Goal: Transaction & Acquisition: Purchase product/service

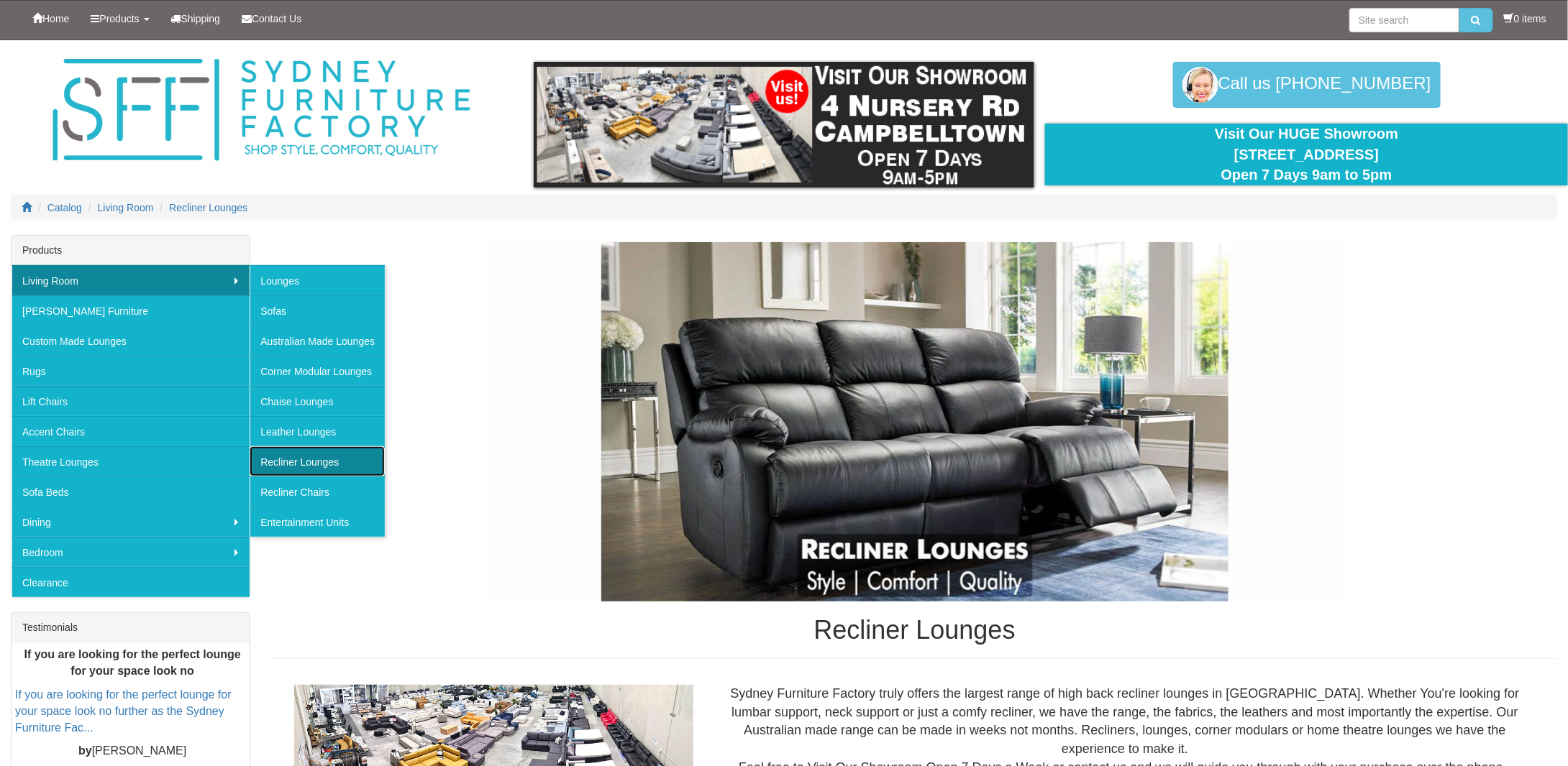
click at [300, 450] on link "Recliner Lounges" at bounding box center [317, 461] width 136 height 30
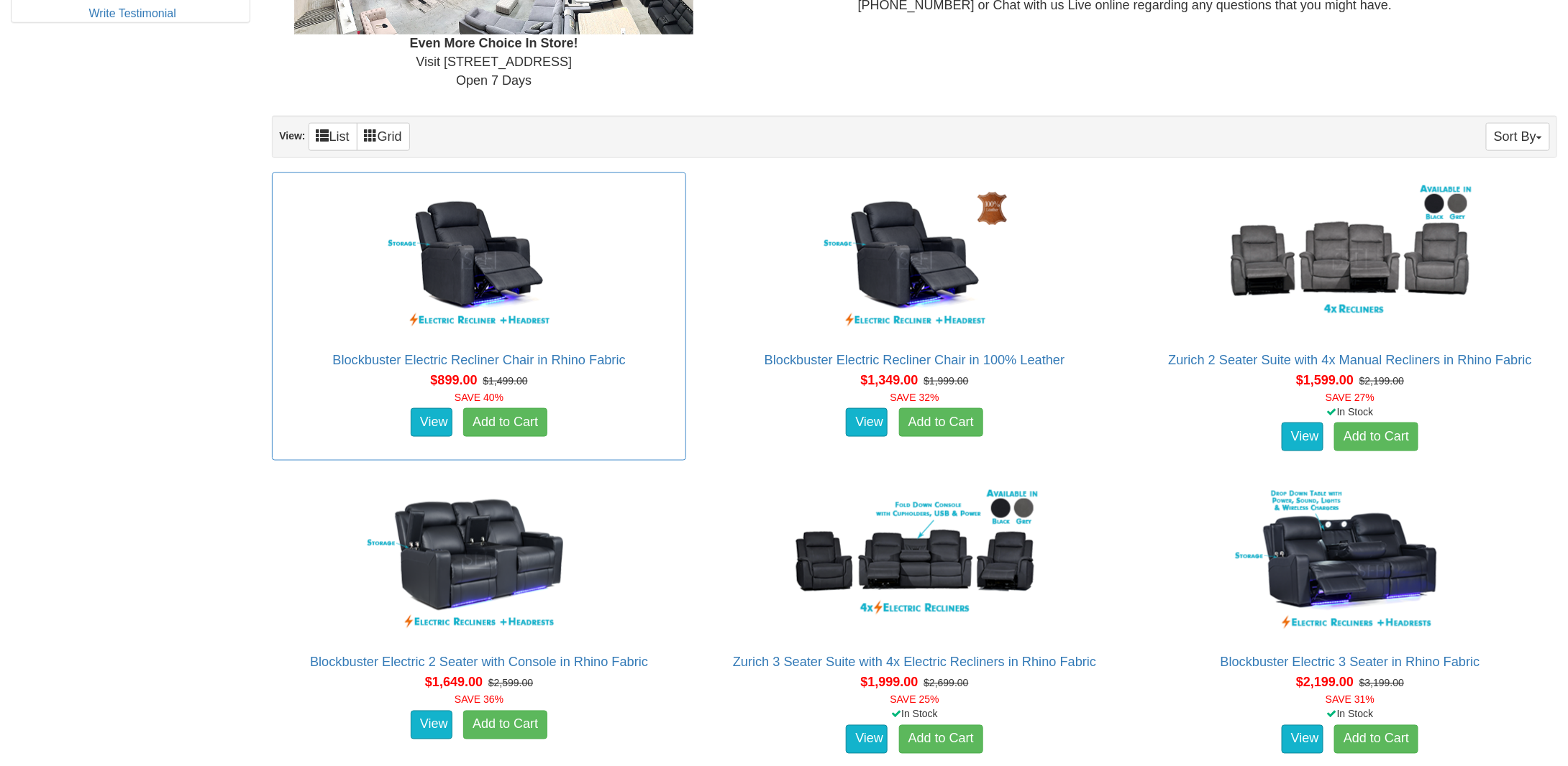
scroll to position [791, 0]
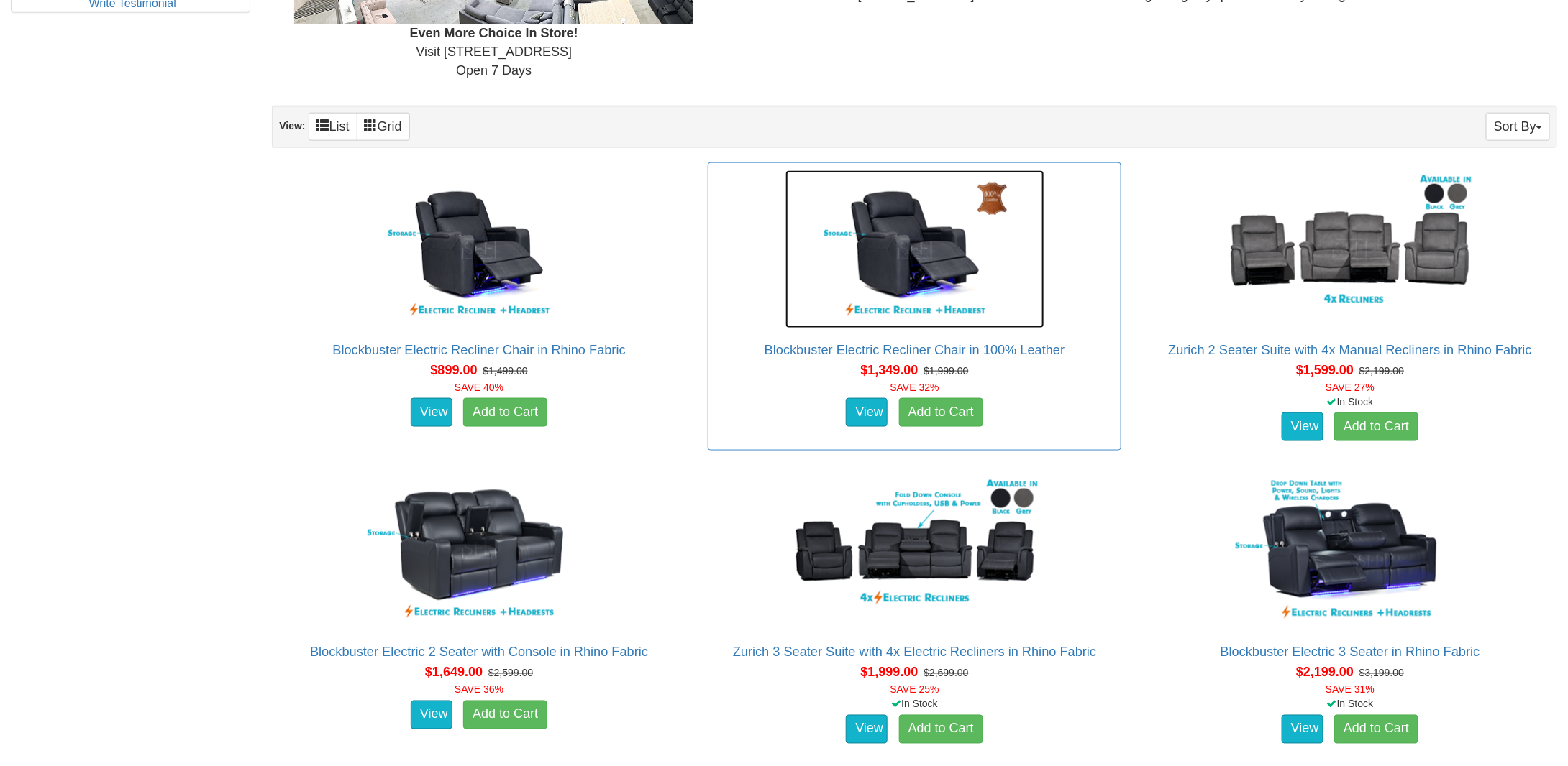
click at [932, 261] on img at bounding box center [915, 249] width 259 height 158
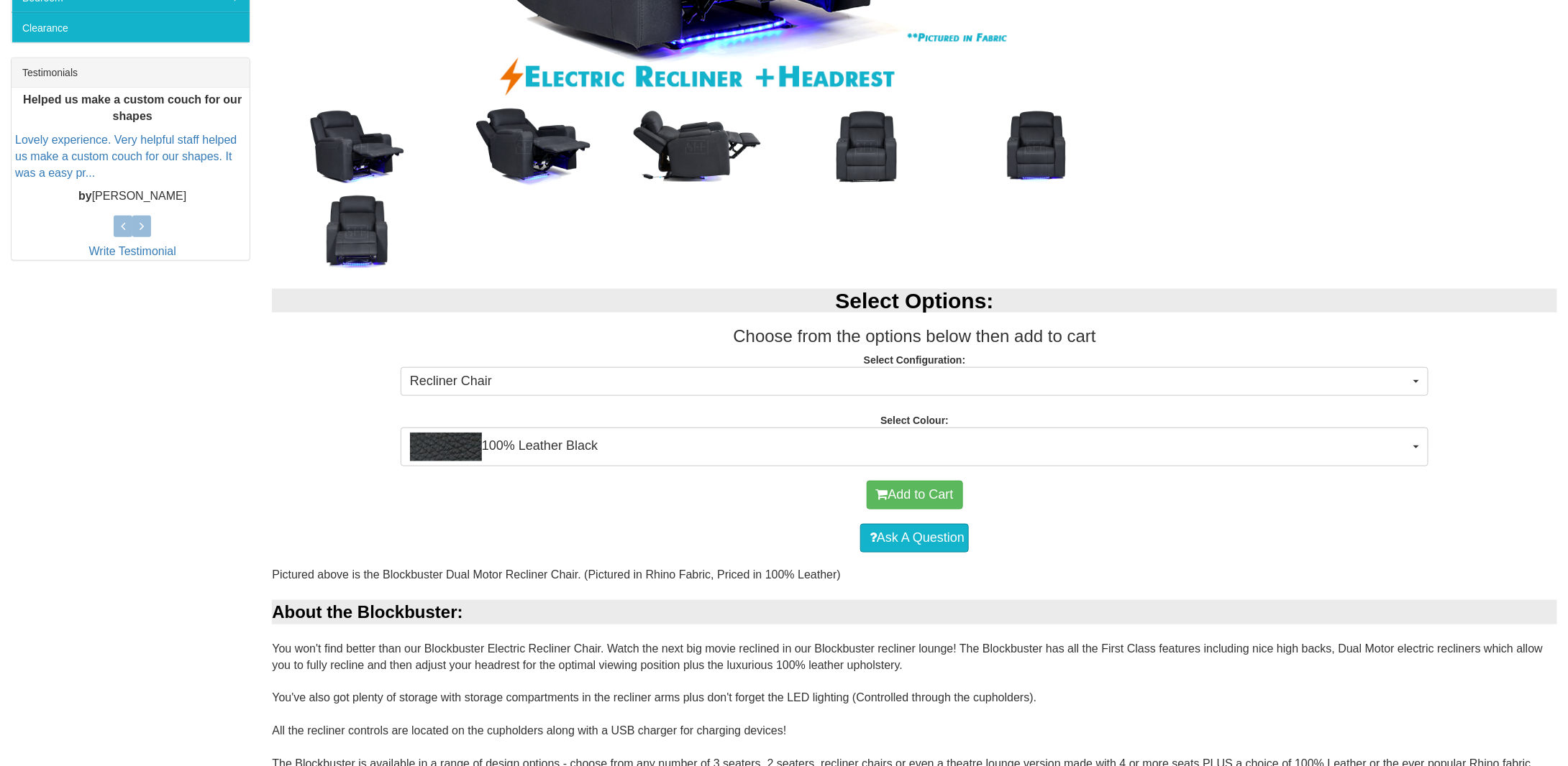
scroll to position [575, 0]
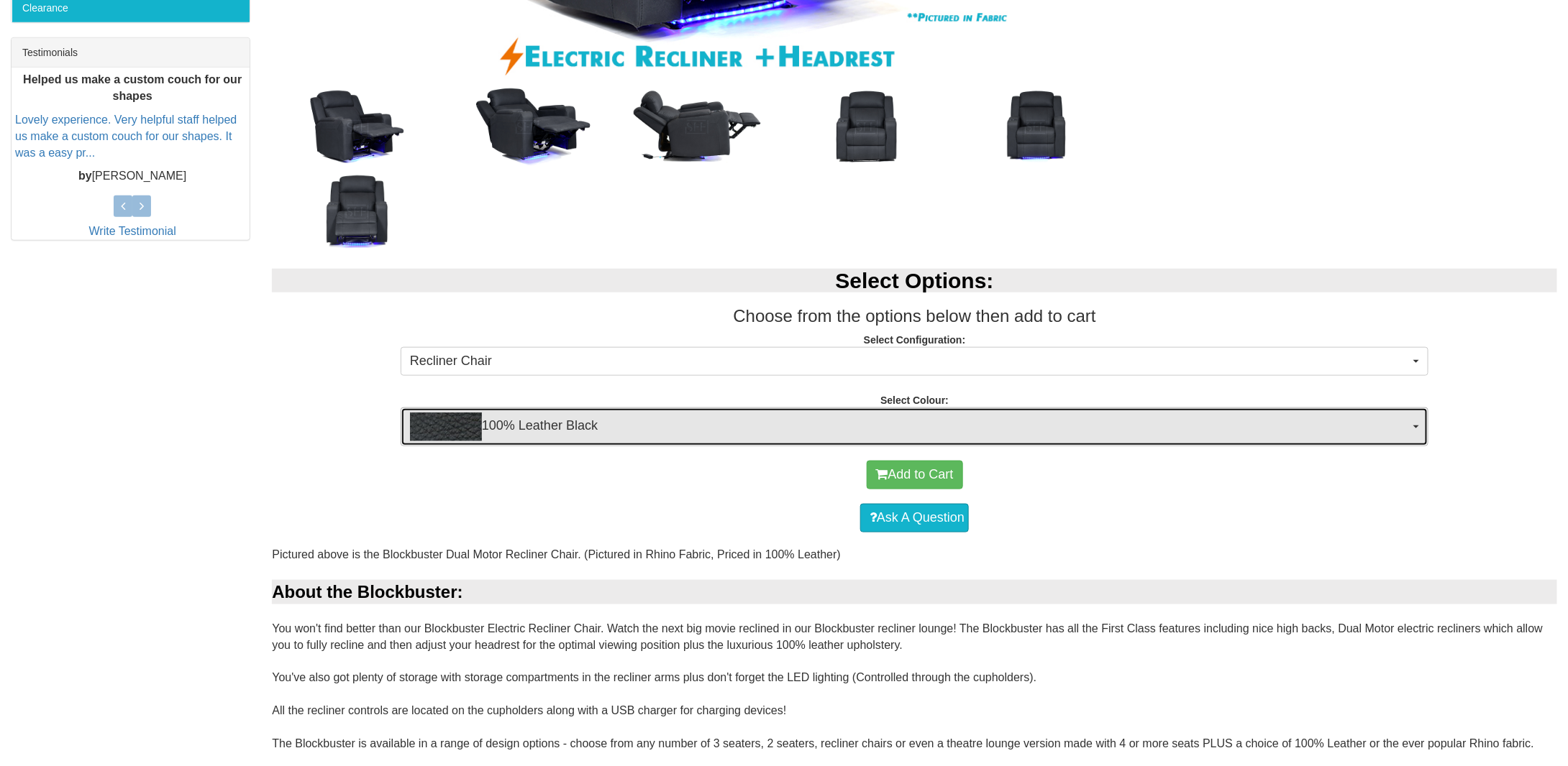
click at [1415, 426] on span "button" at bounding box center [1416, 427] width 5 height 3
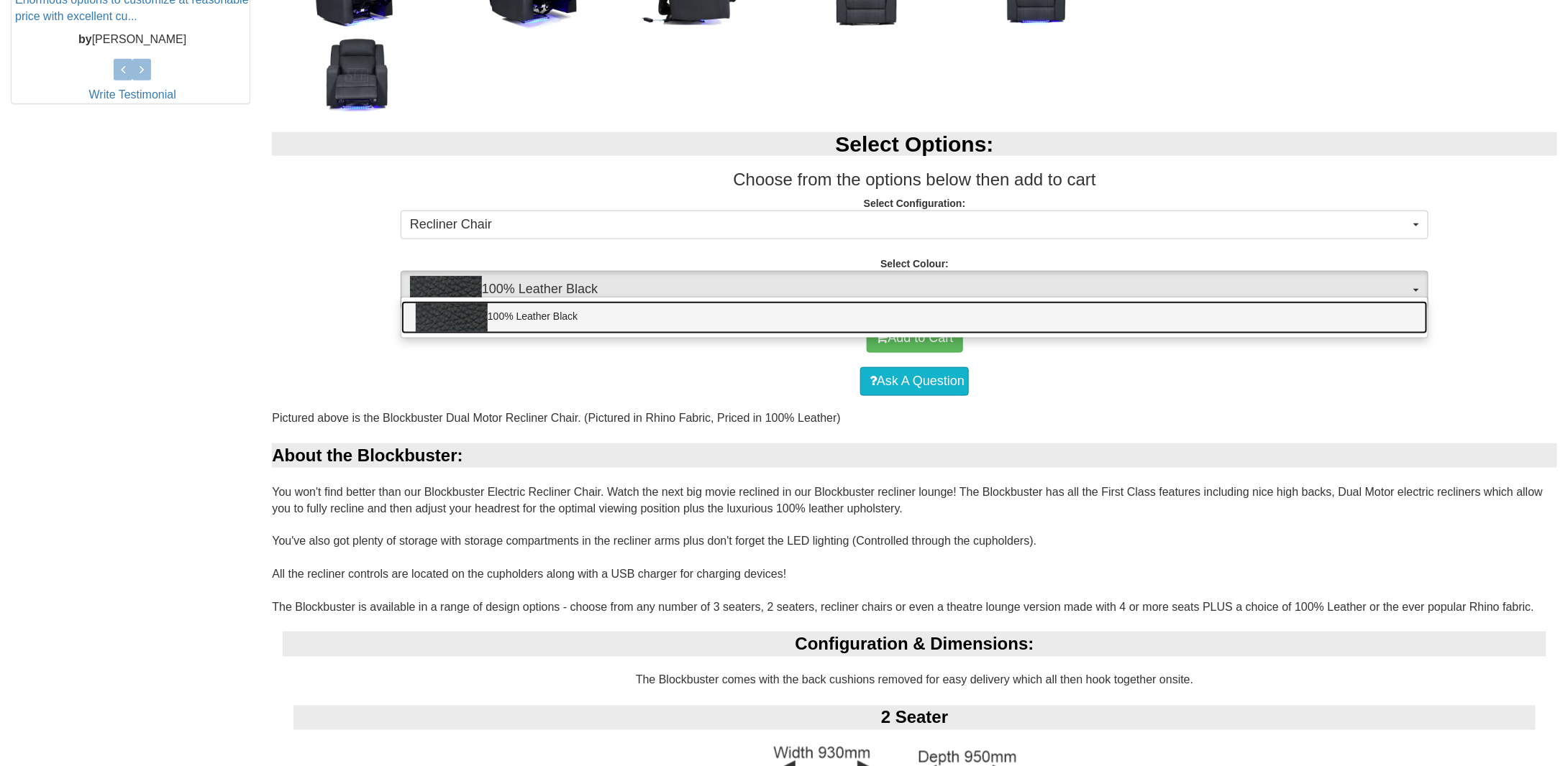
scroll to position [719, 0]
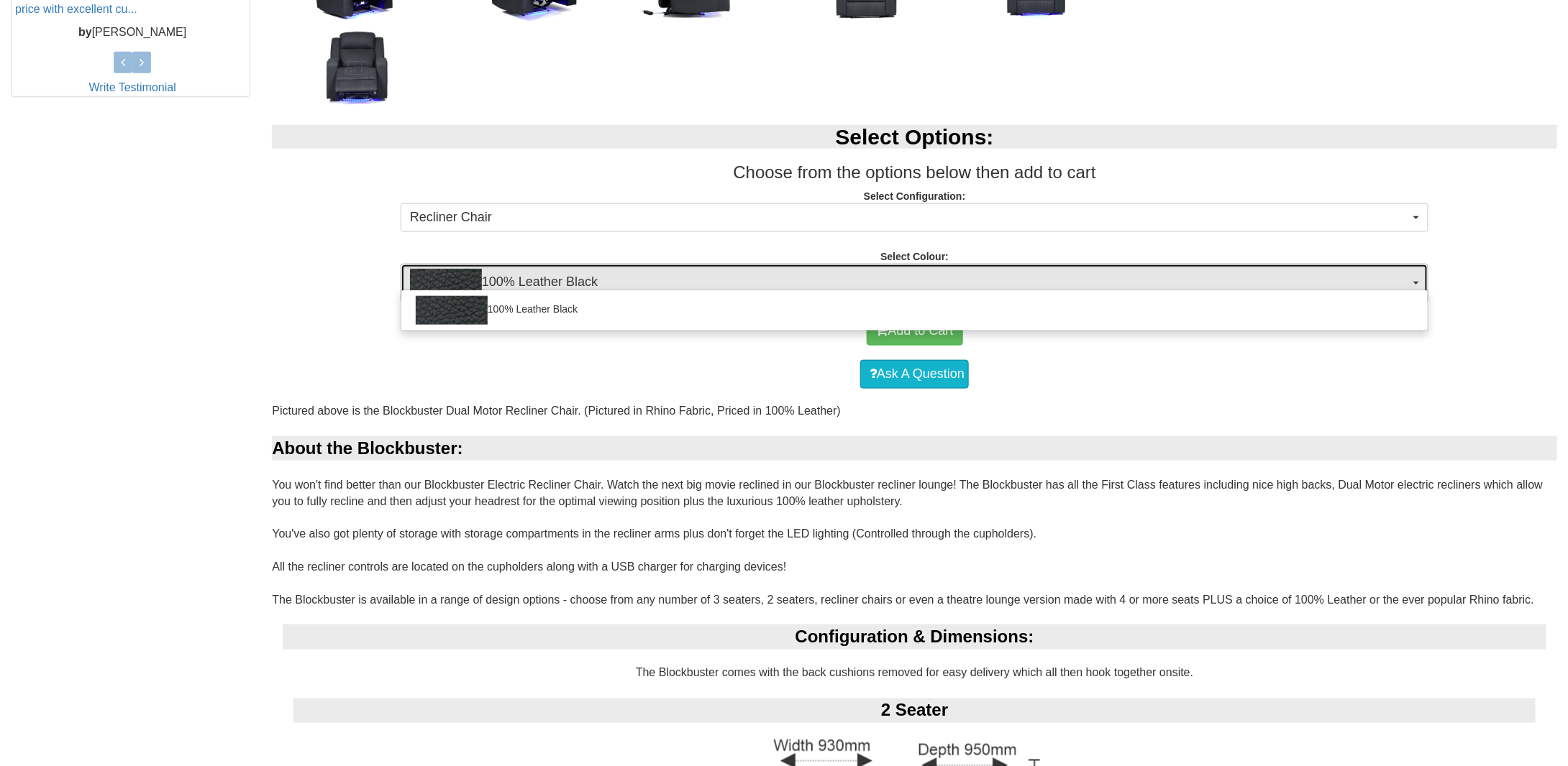
click at [1416, 279] on button "100% Leather Black" at bounding box center [914, 283] width 1027 height 38
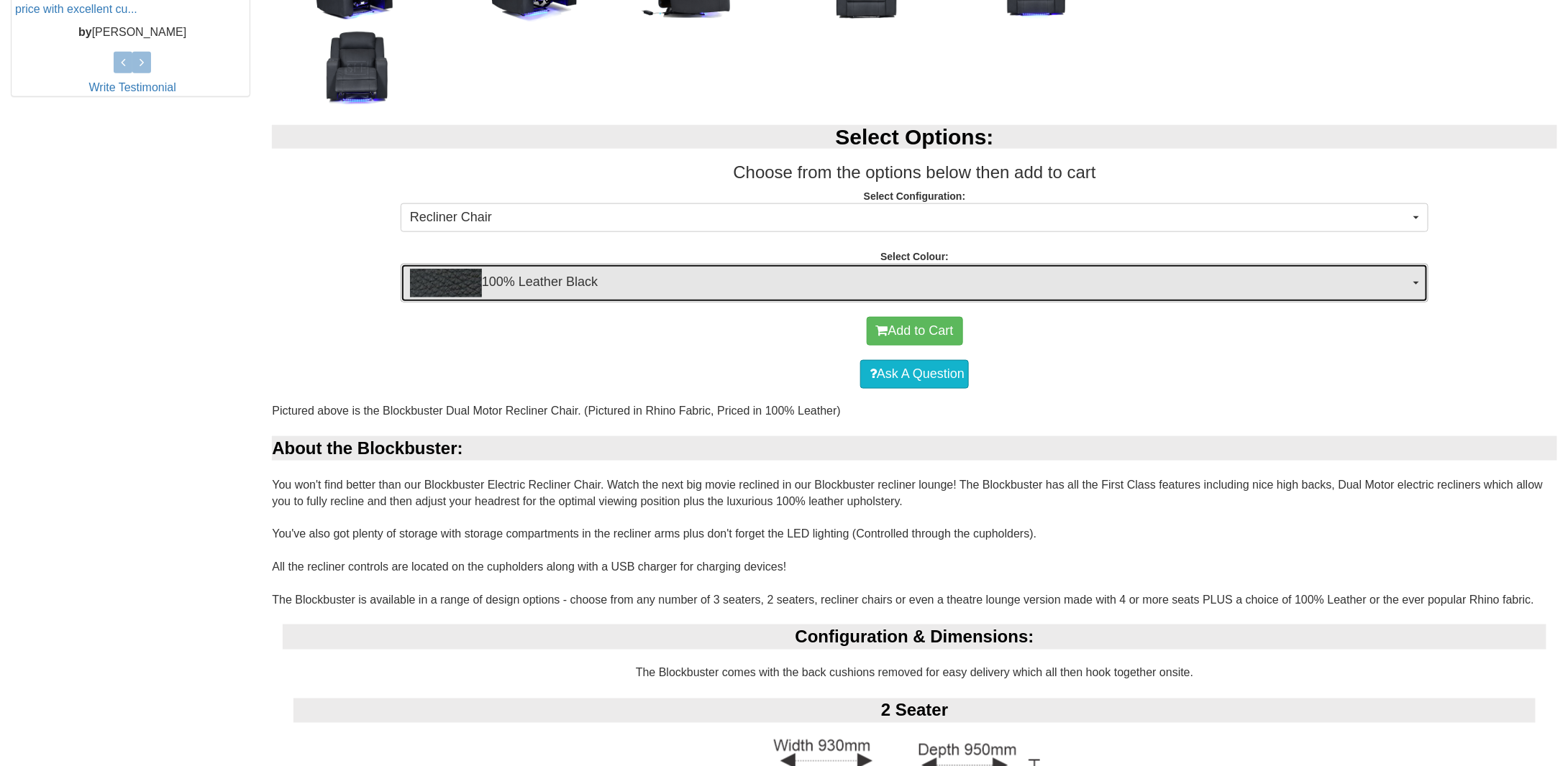
click at [1416, 279] on button "100% Leather Black" at bounding box center [914, 283] width 1027 height 38
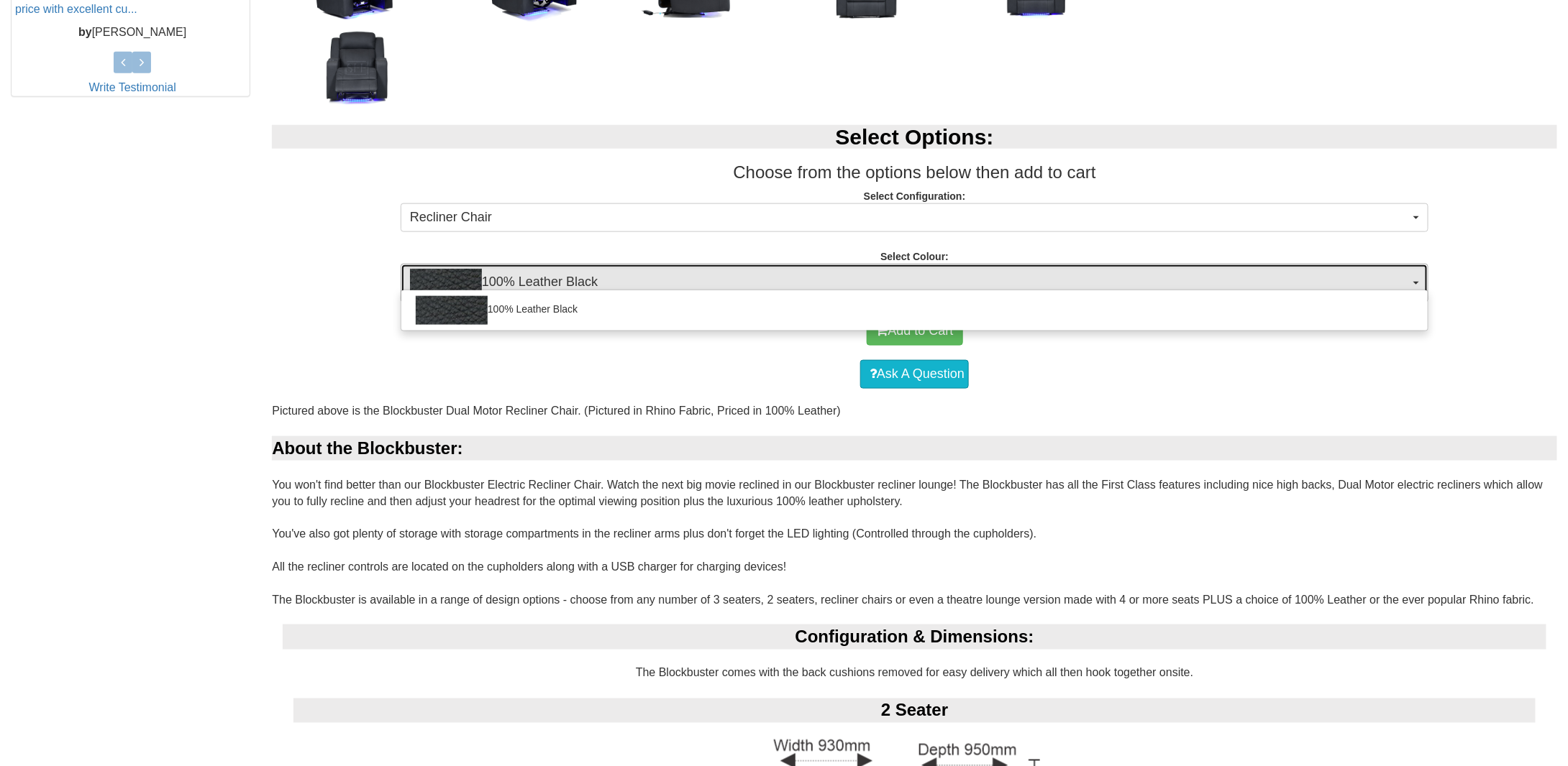
click at [1416, 279] on button "100% Leather Black" at bounding box center [914, 283] width 1027 height 38
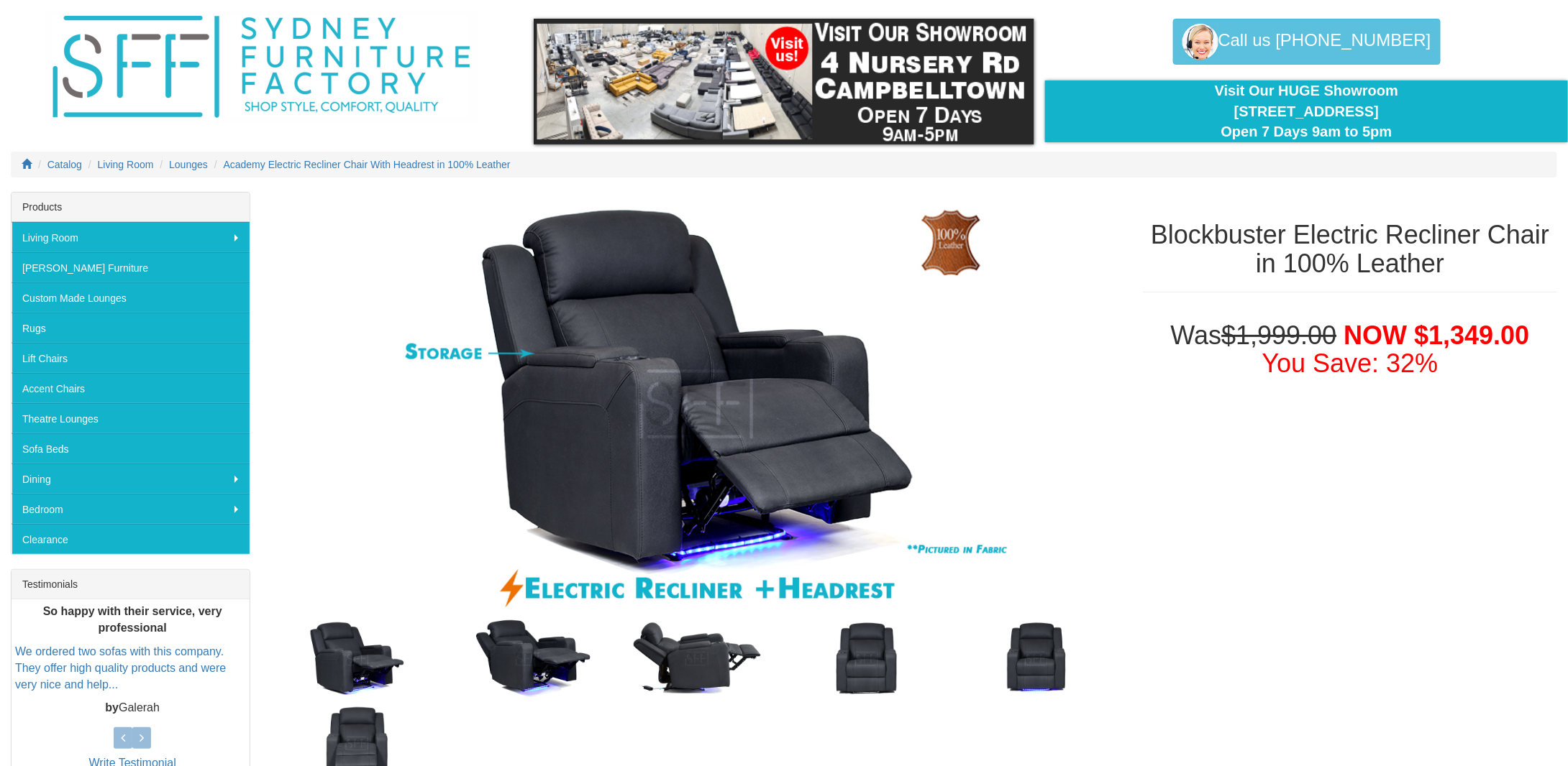
scroll to position [0, 0]
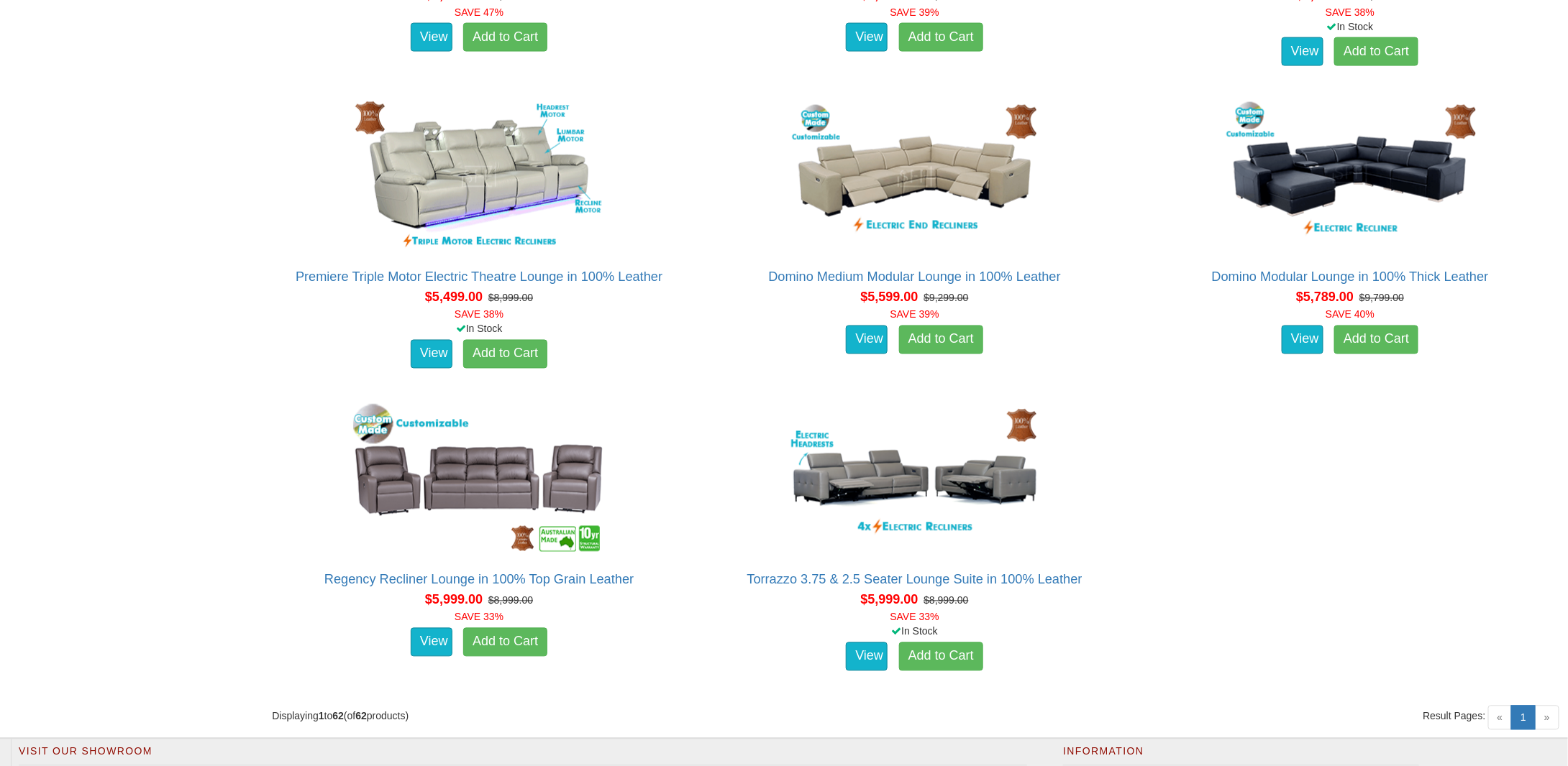
scroll to position [6685, 0]
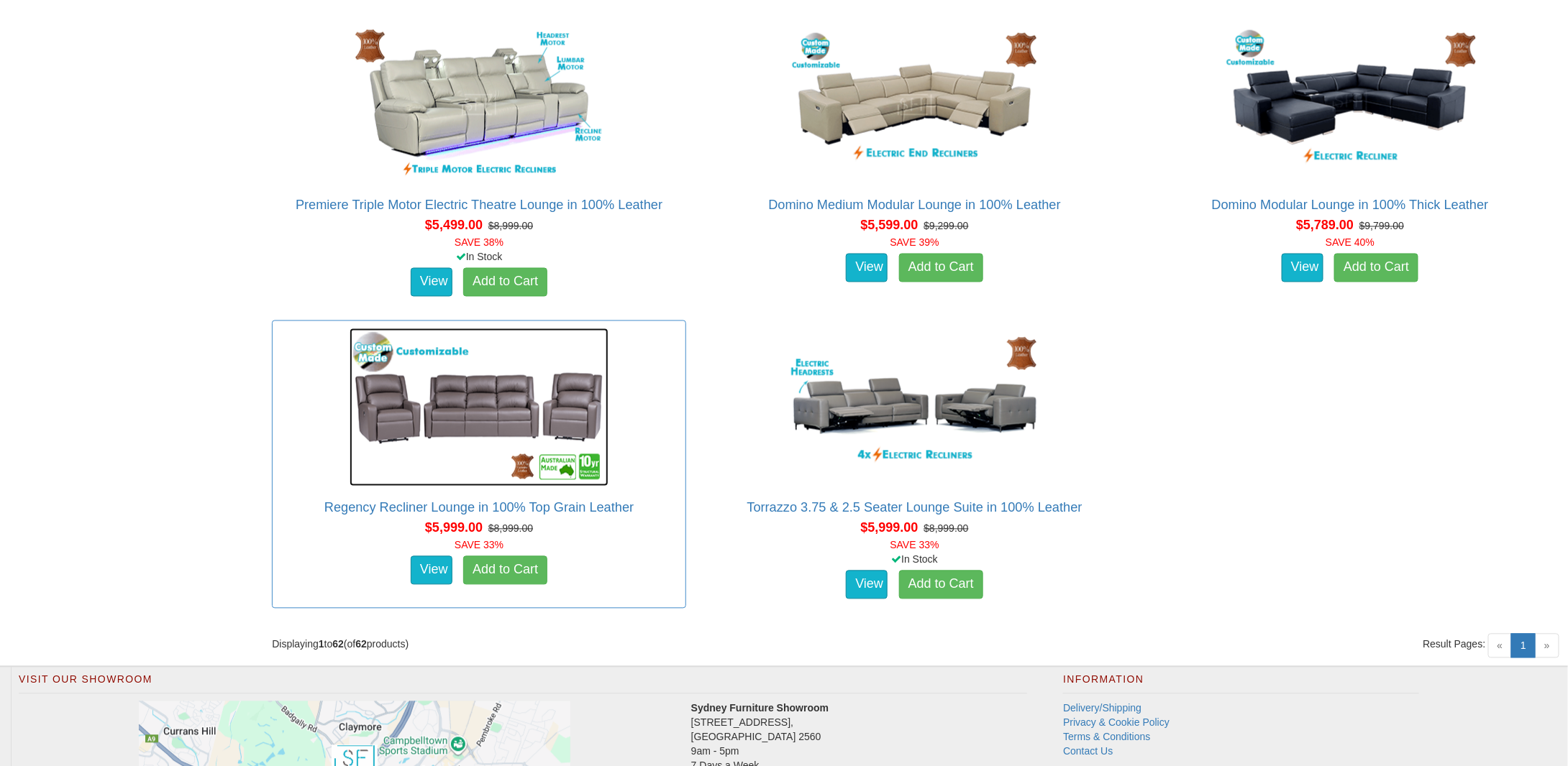
click at [498, 403] on img at bounding box center [479, 407] width 259 height 158
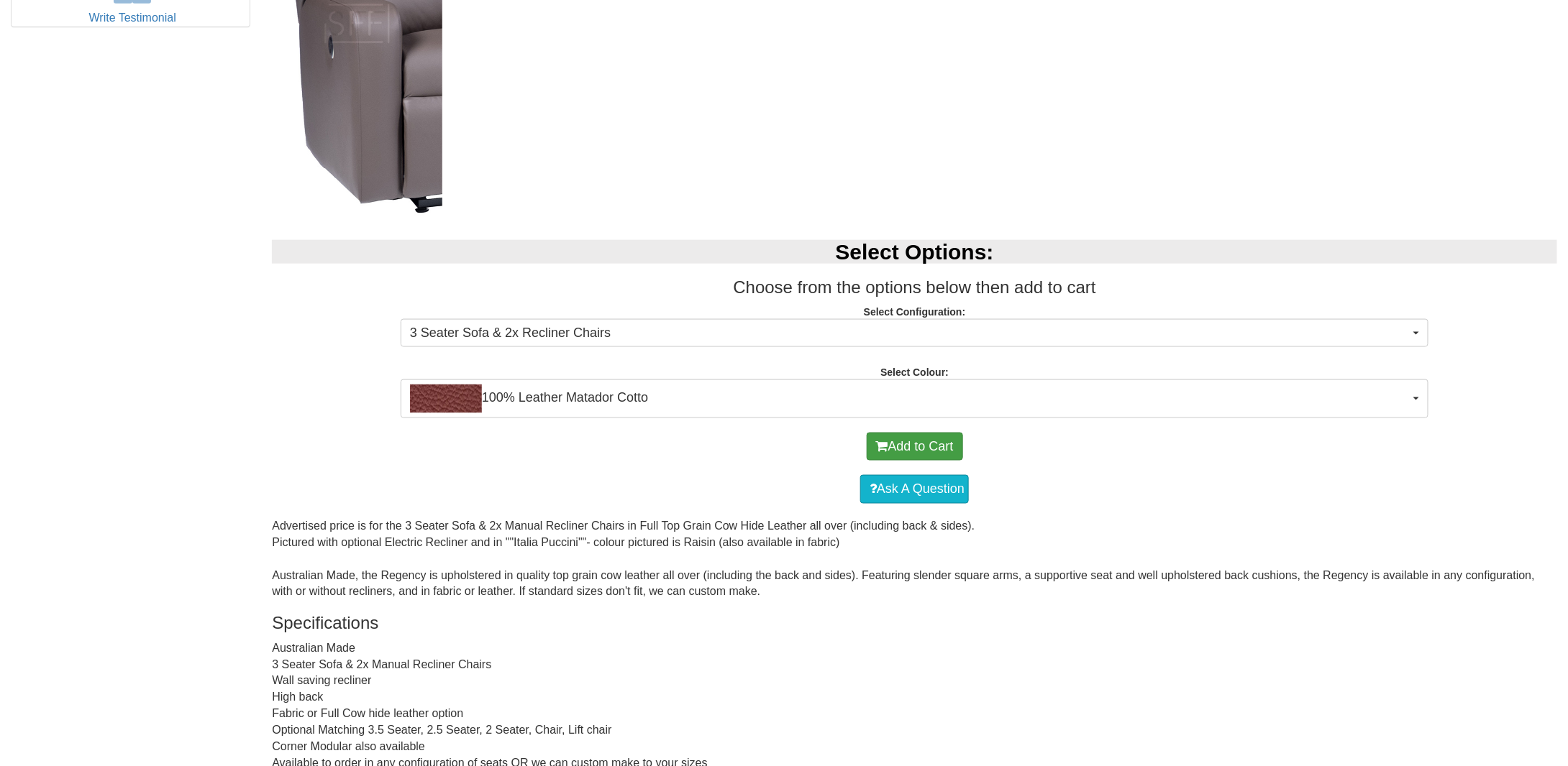
scroll to position [791, 0]
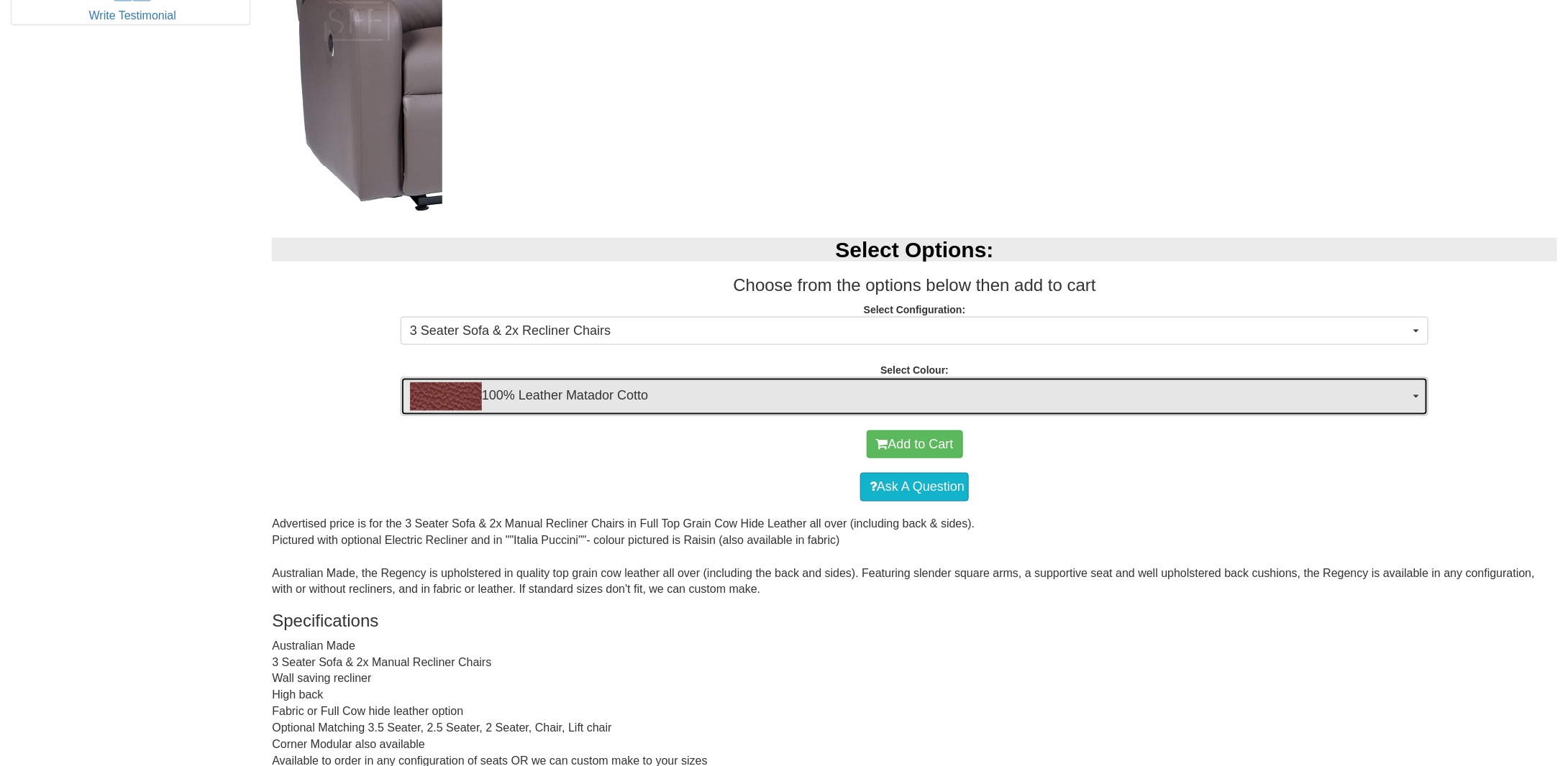
click at [1414, 396] on span "button" at bounding box center [1416, 397] width 5 height 3
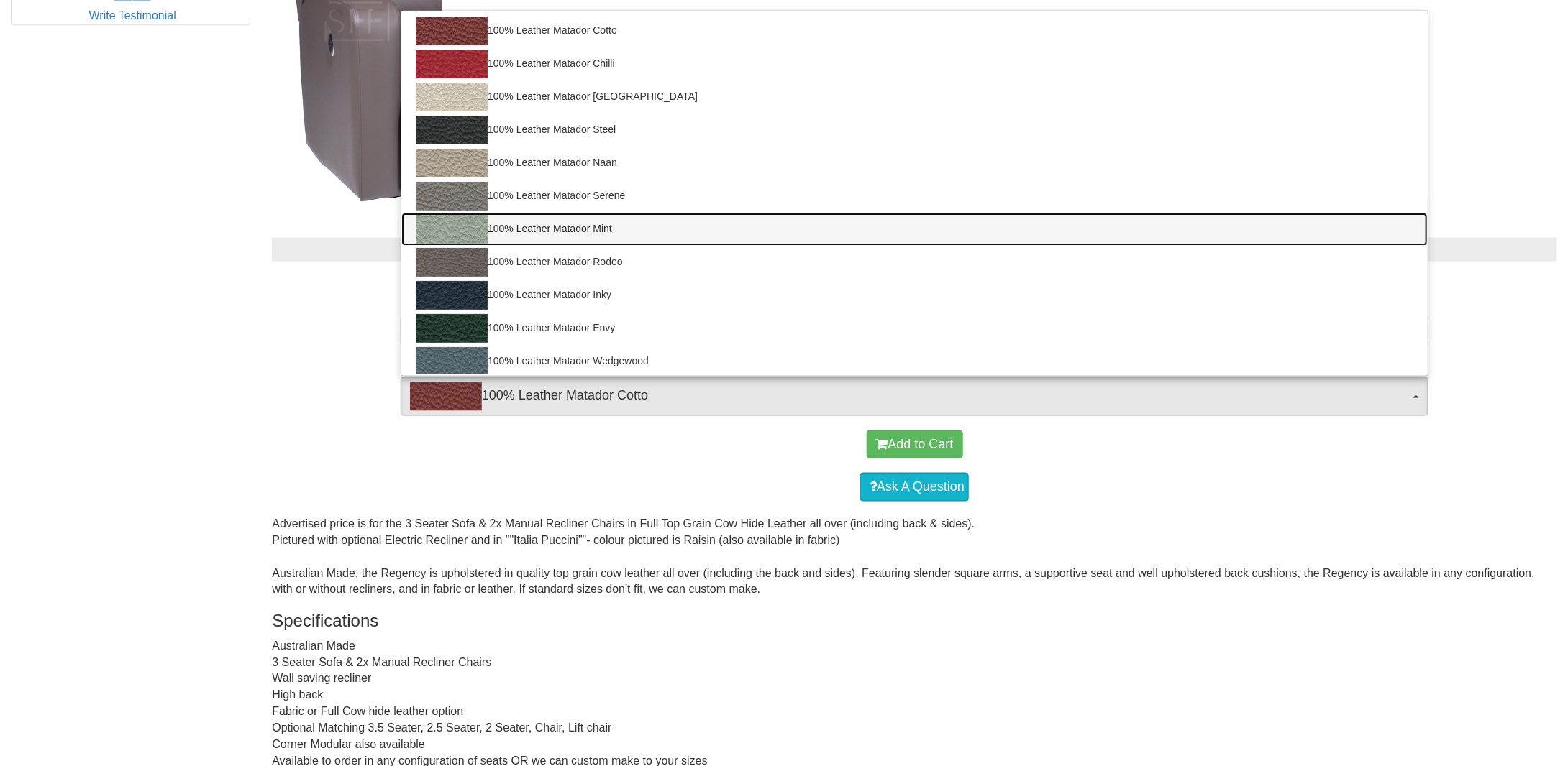
click at [804, 236] on link "100% Leather Matador Mint" at bounding box center [914, 229] width 1026 height 33
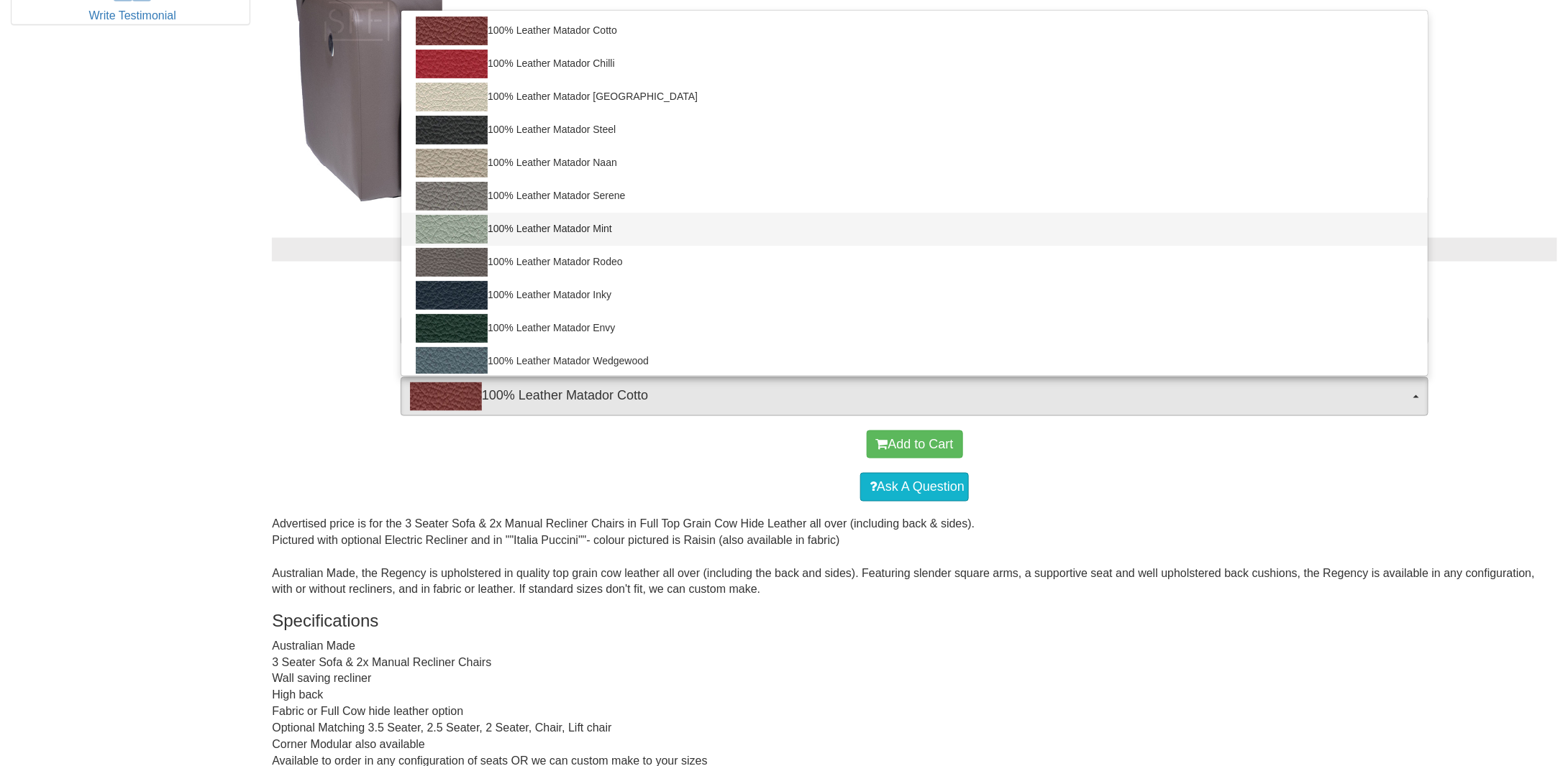
select select "1605"
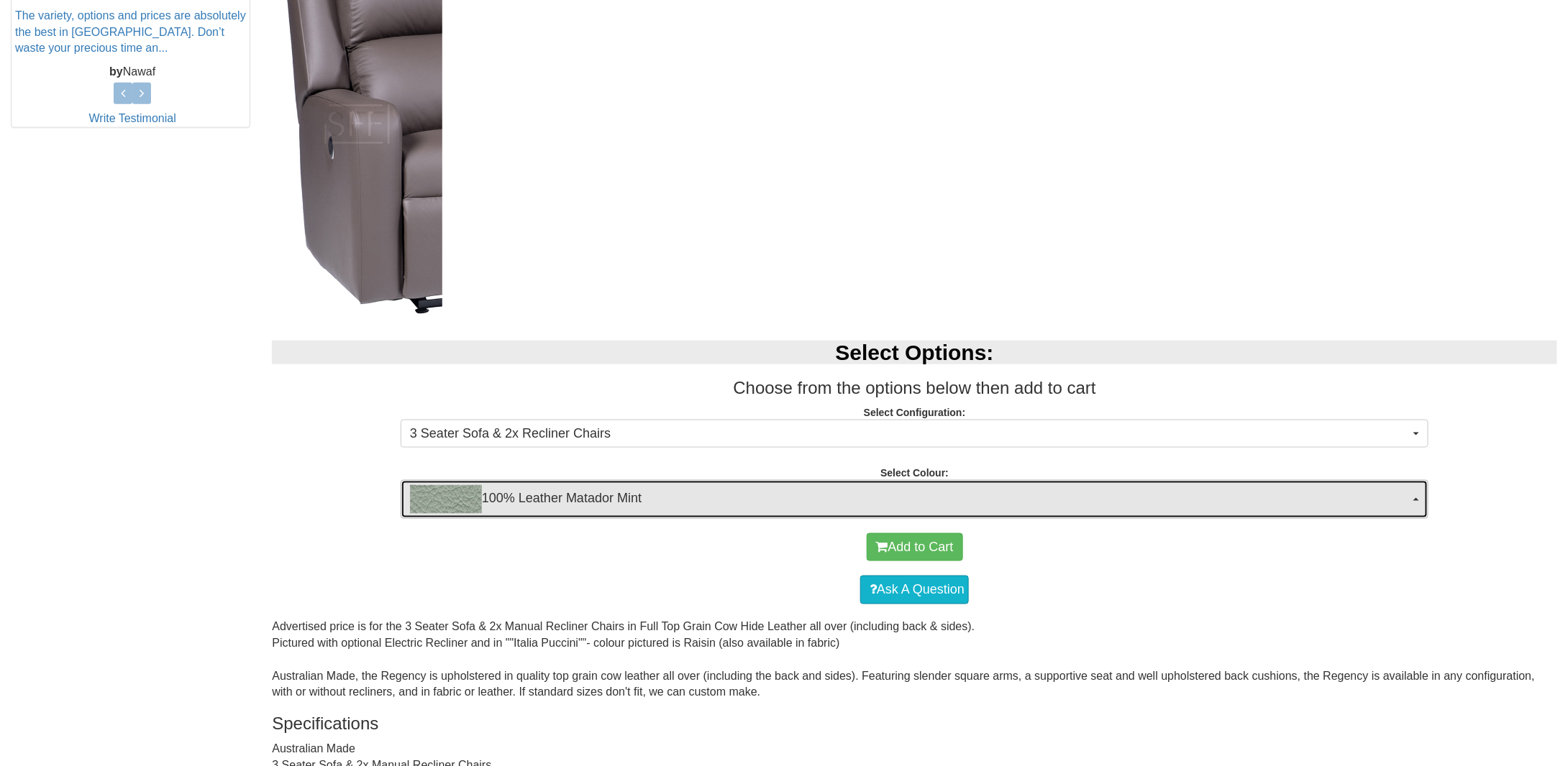
scroll to position [647, 0]
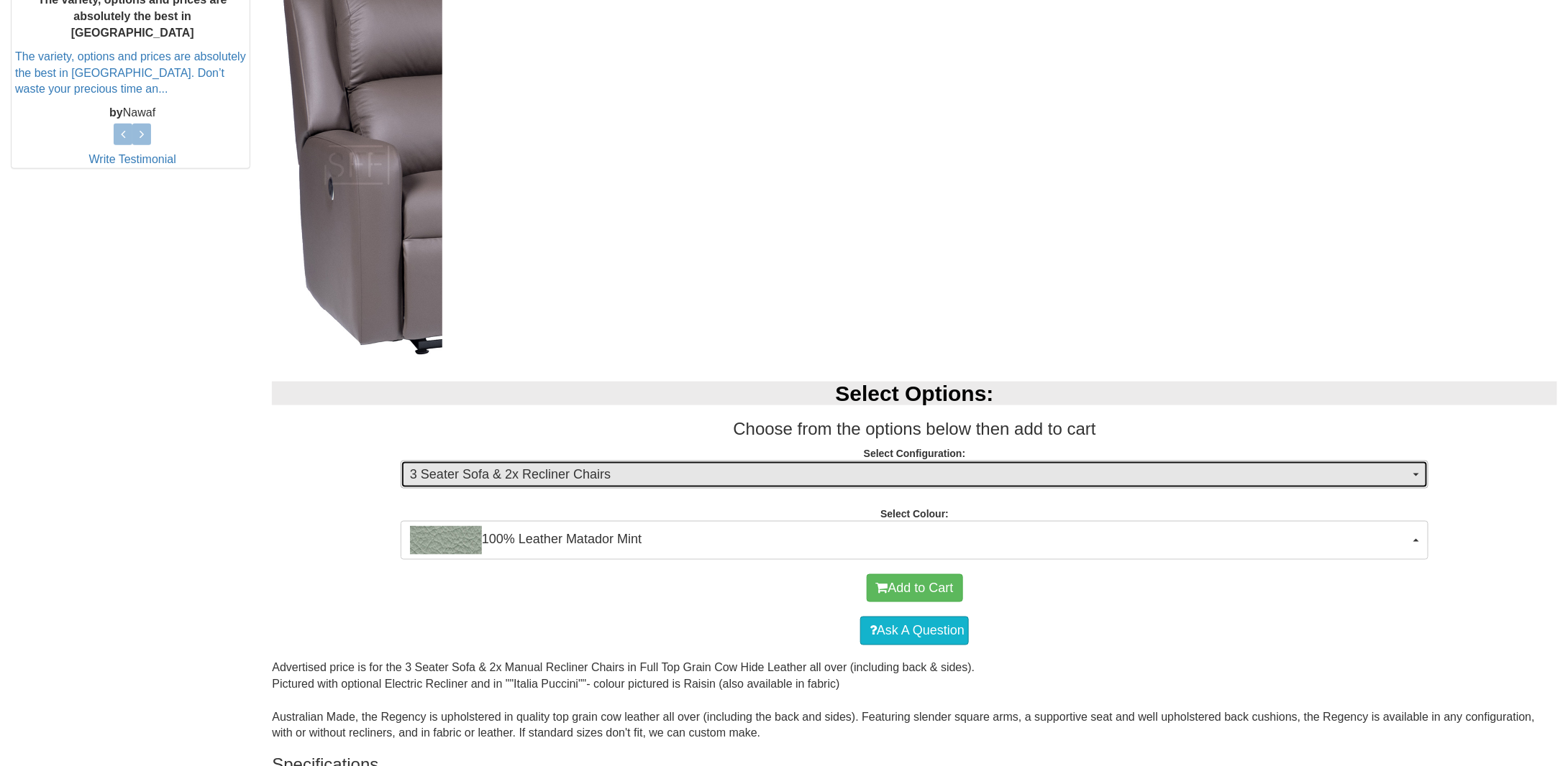
click at [1416, 470] on button "3 Seater Sofa & 2x Recliner Chairs" at bounding box center [914, 475] width 1027 height 28
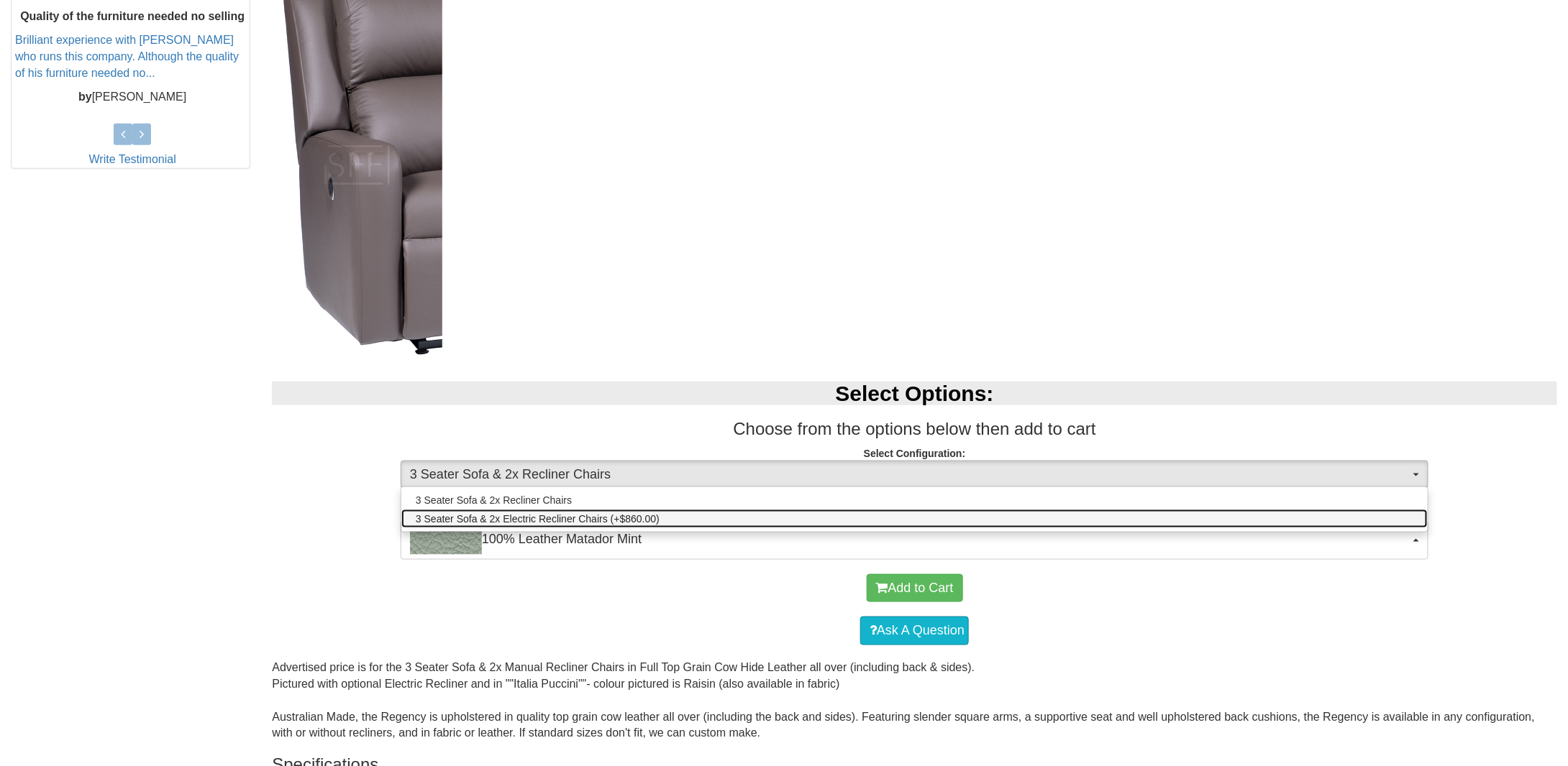
click at [619, 520] on span "3 Seater Sofa & 2x Electric Recliner Chairs (+$860.00)" at bounding box center [538, 519] width 244 height 15
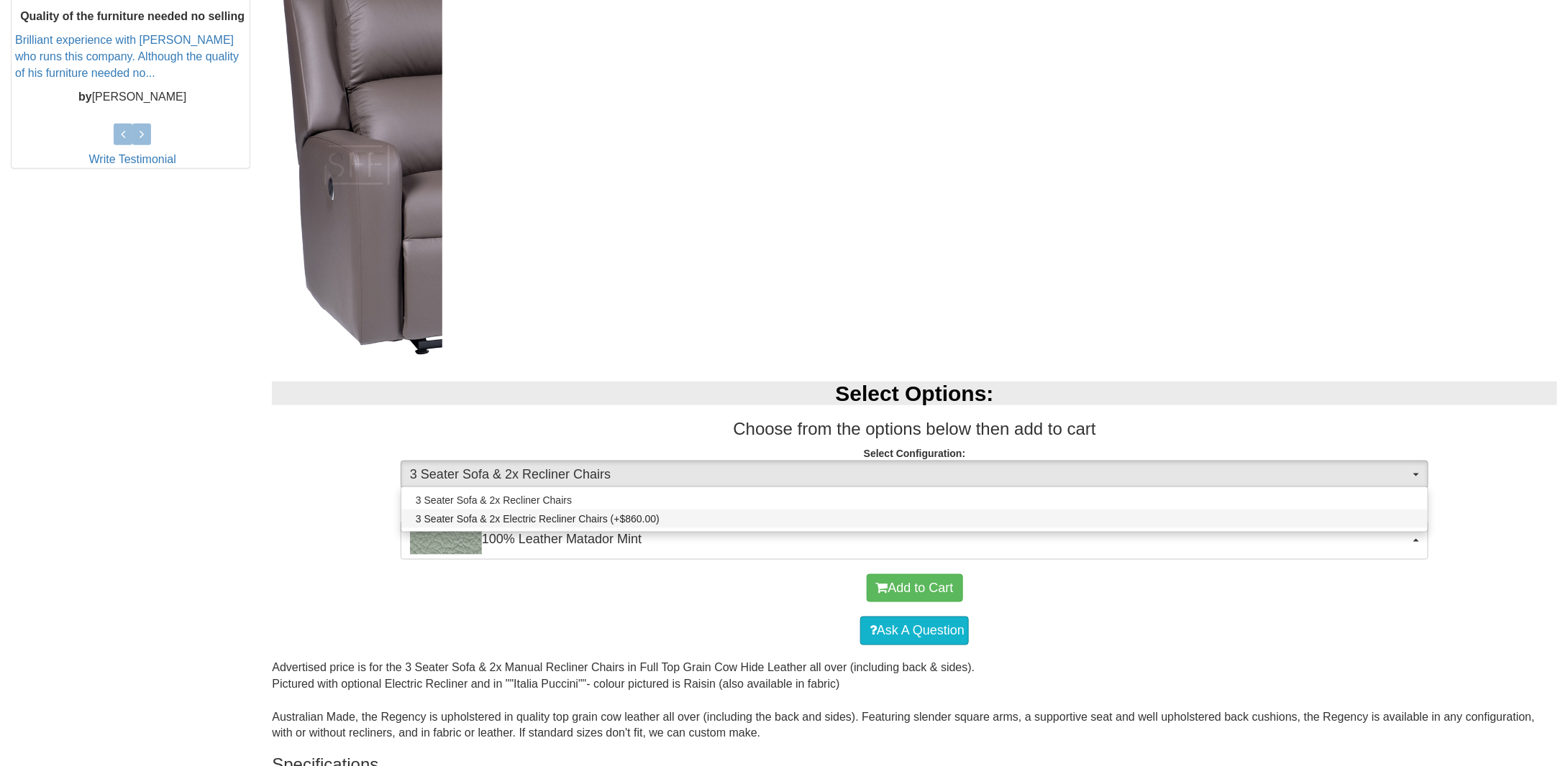
select select "1623"
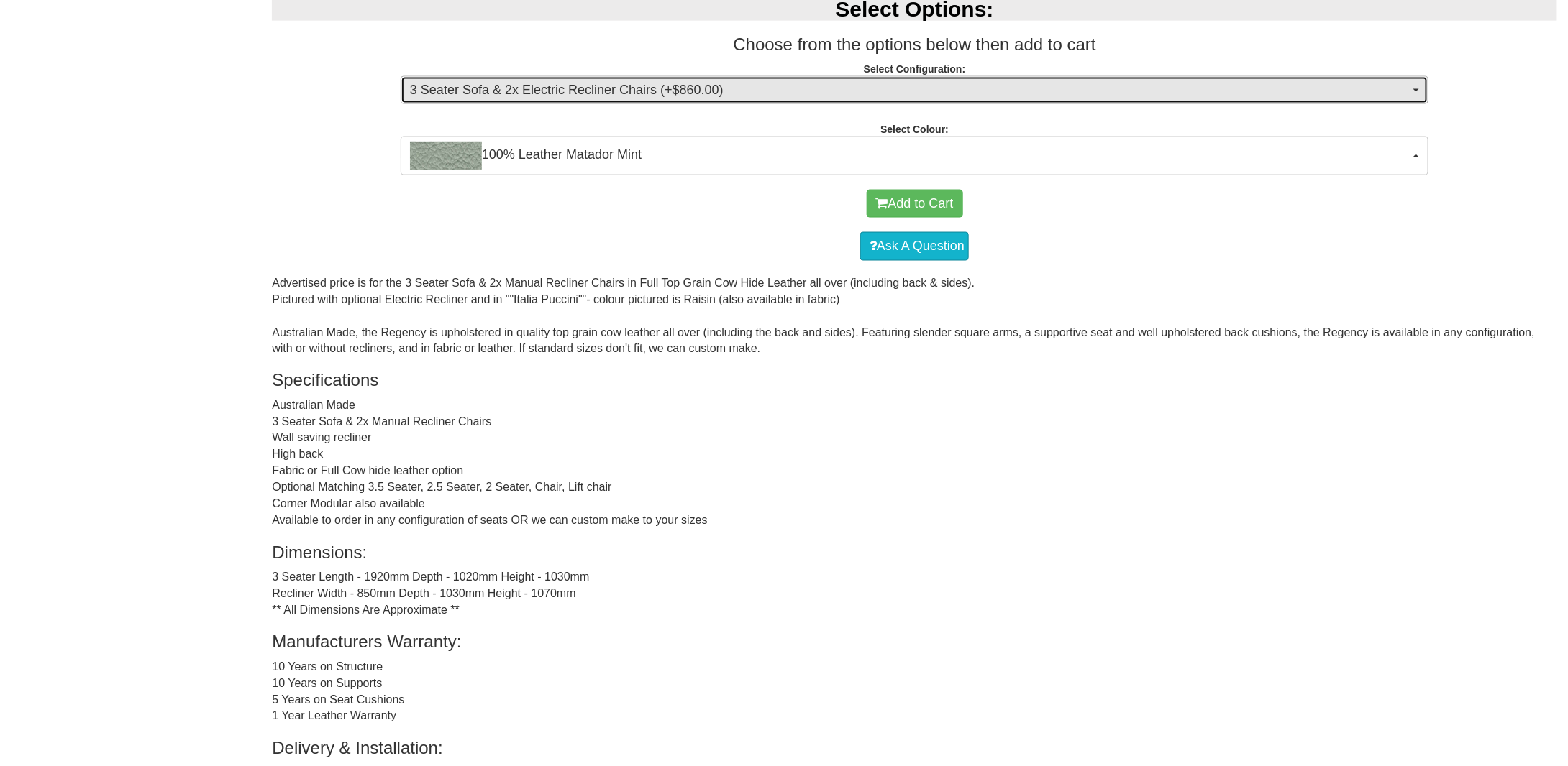
scroll to position [1062, 0]
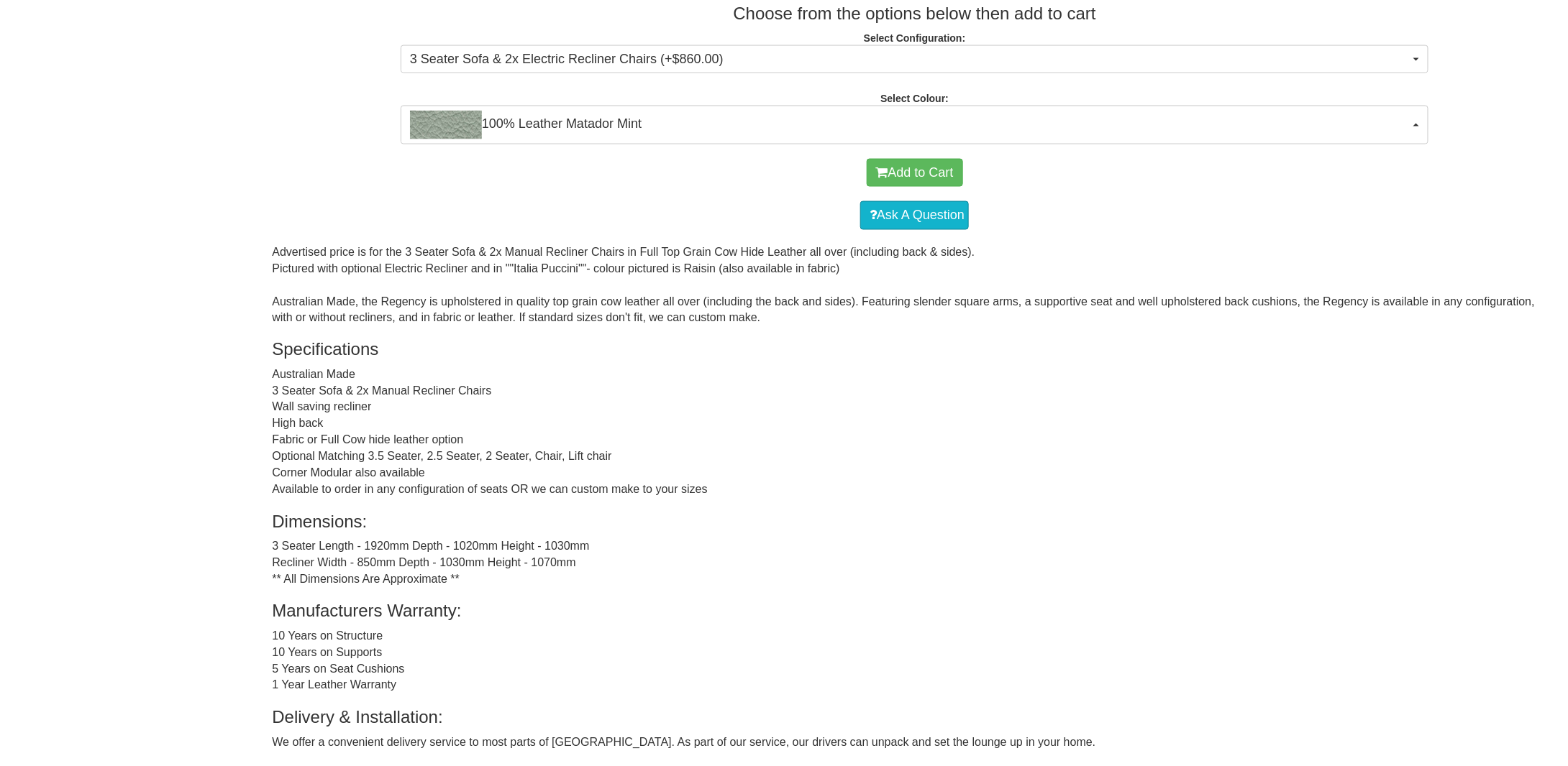
click at [457, 455] on div "Advertised price is for the 3 Seater Sofa & 2x Manual Recliner Chairs in Full T…" at bounding box center [914, 543] width 1285 height 597
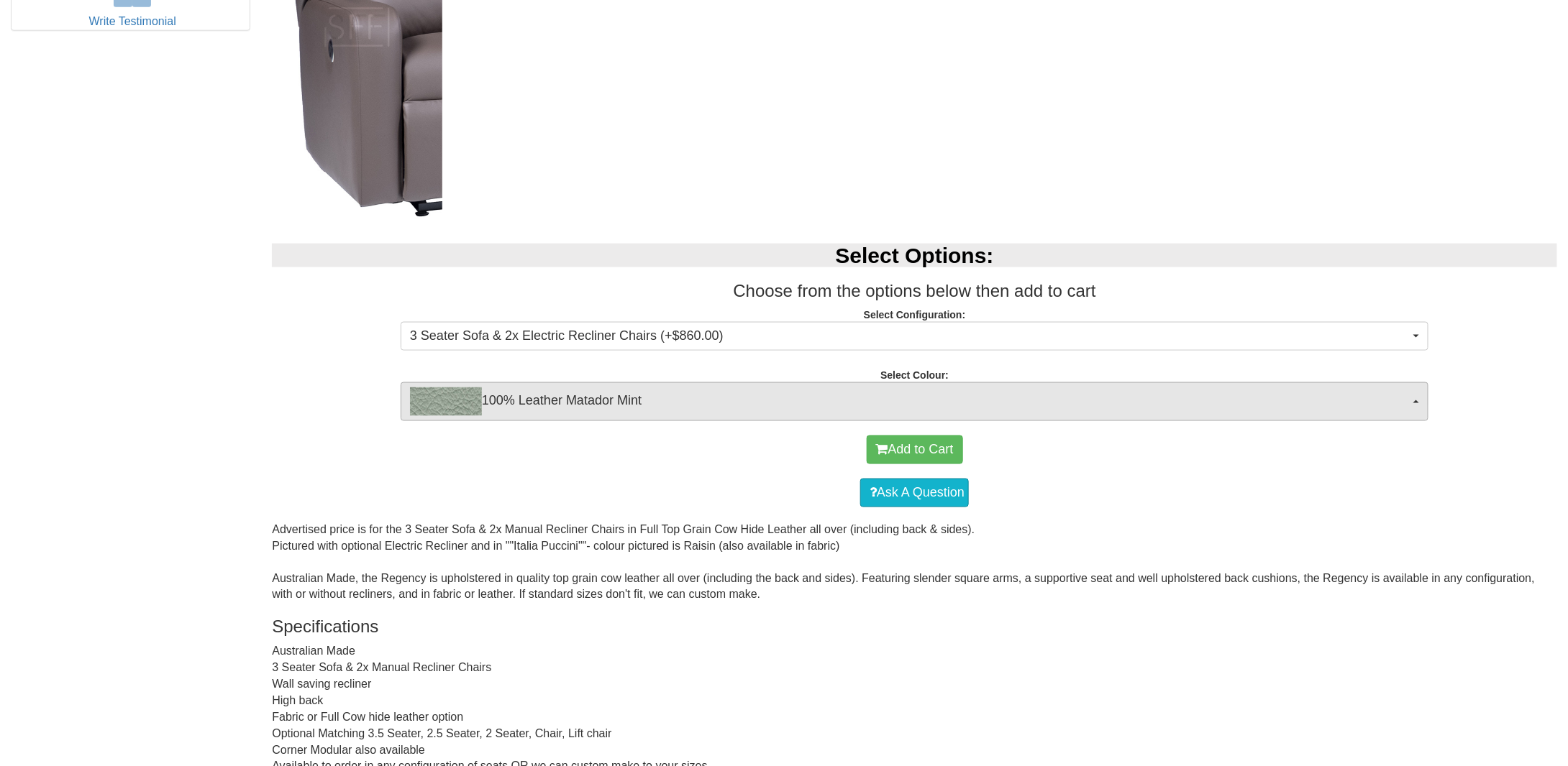
scroll to position [862, 0]
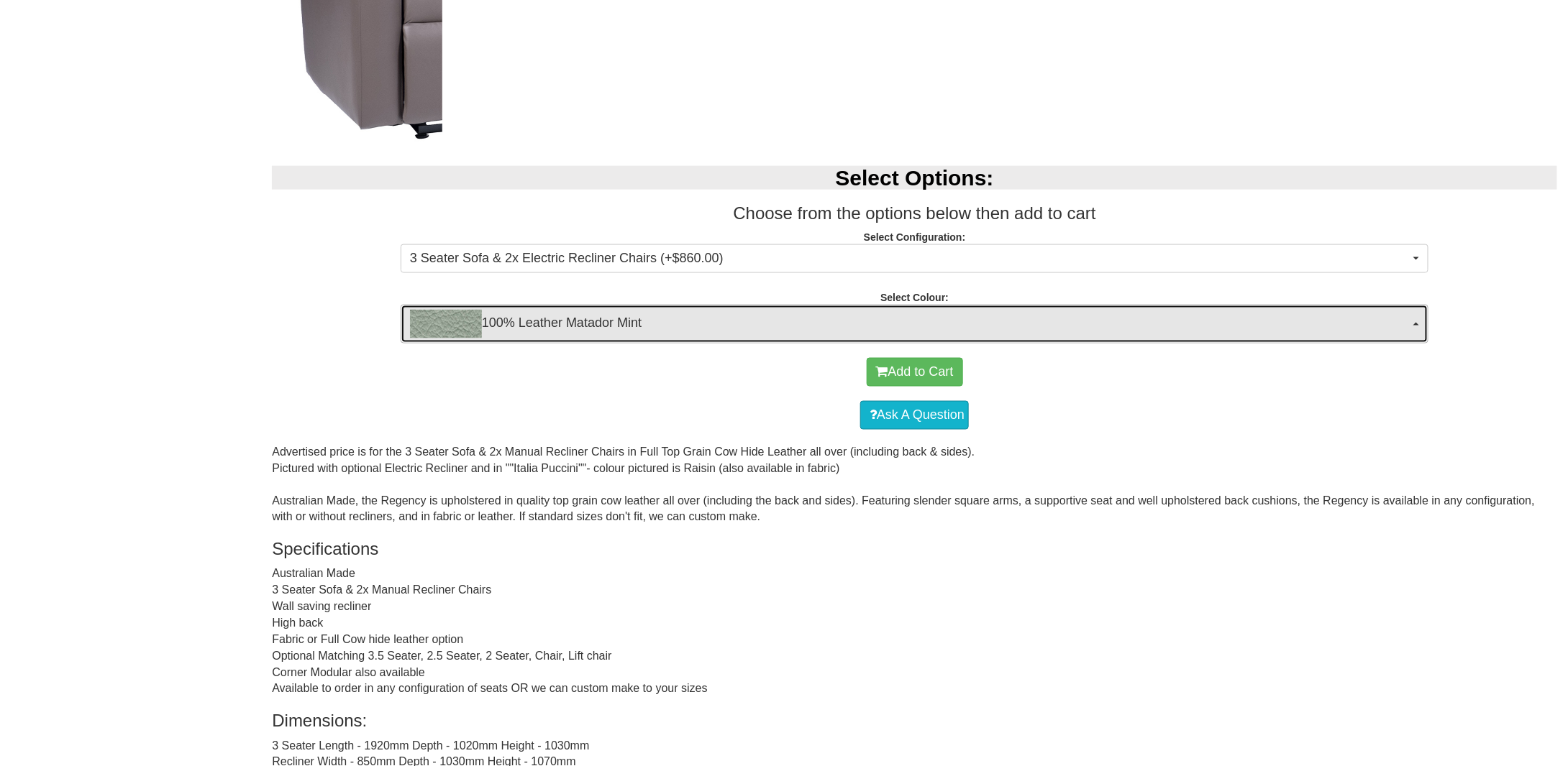
click at [1417, 324] on span "button" at bounding box center [1416, 324] width 5 height 3
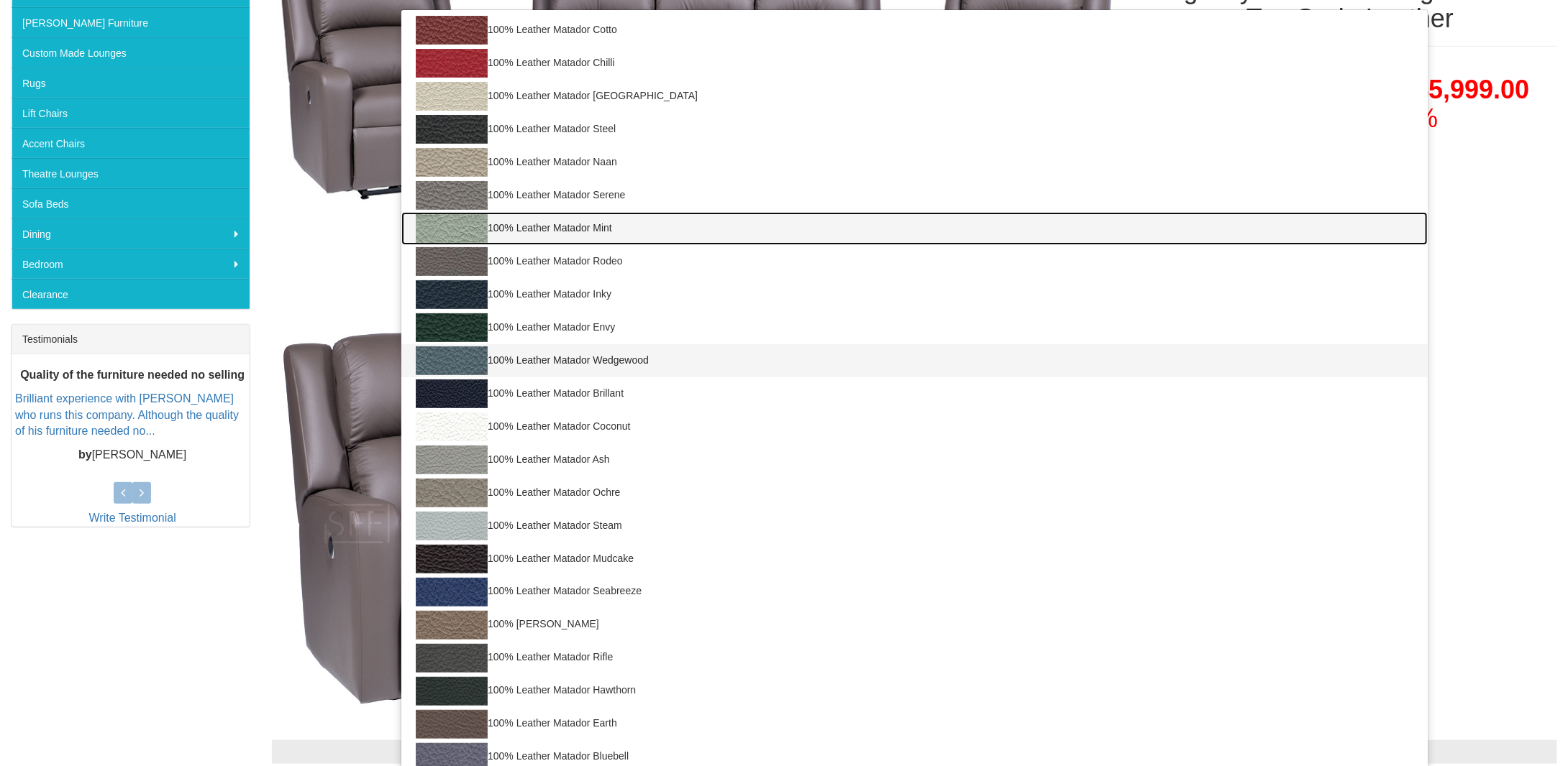
scroll to position [287, 0]
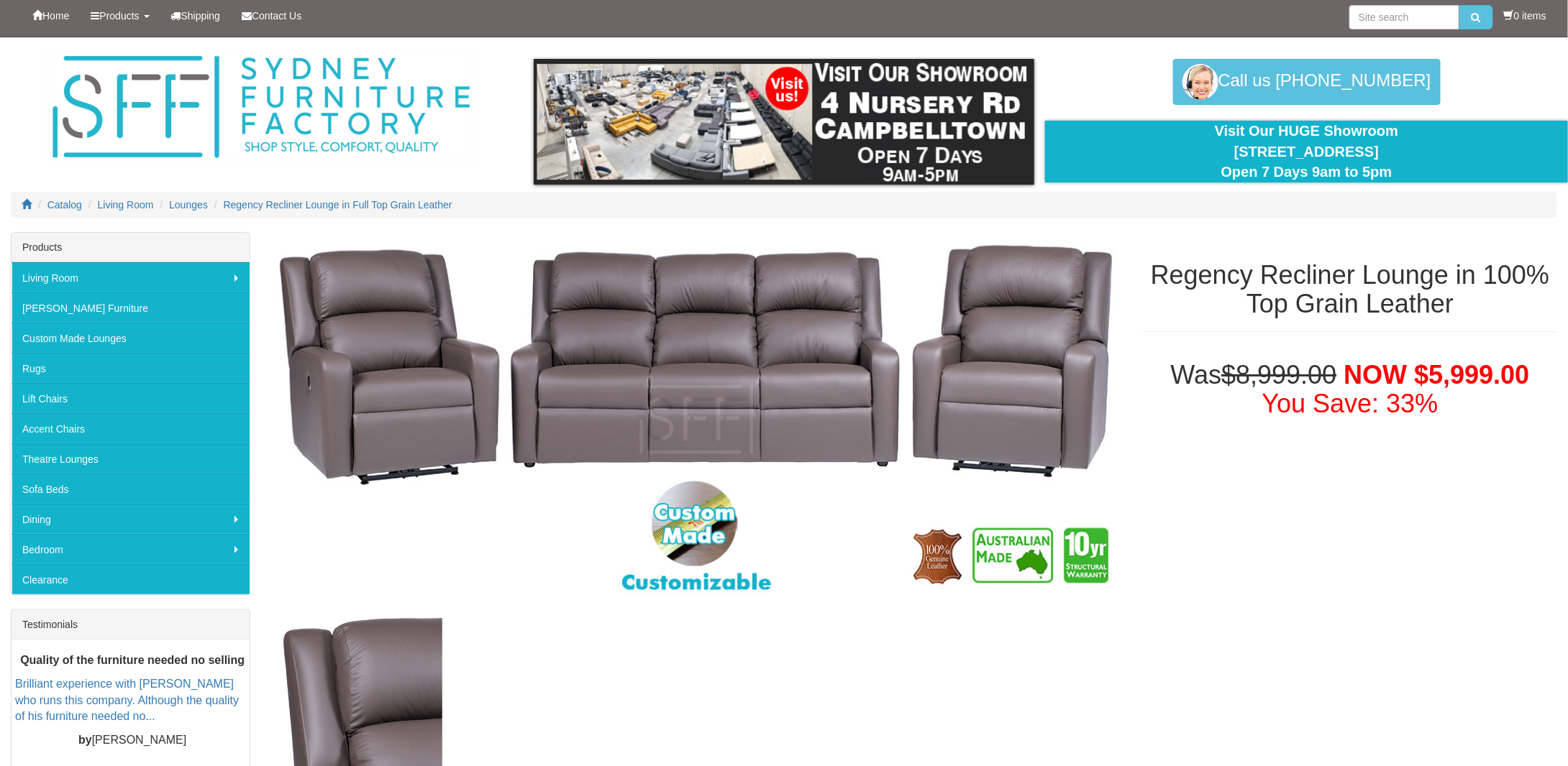
scroll to position [0, 0]
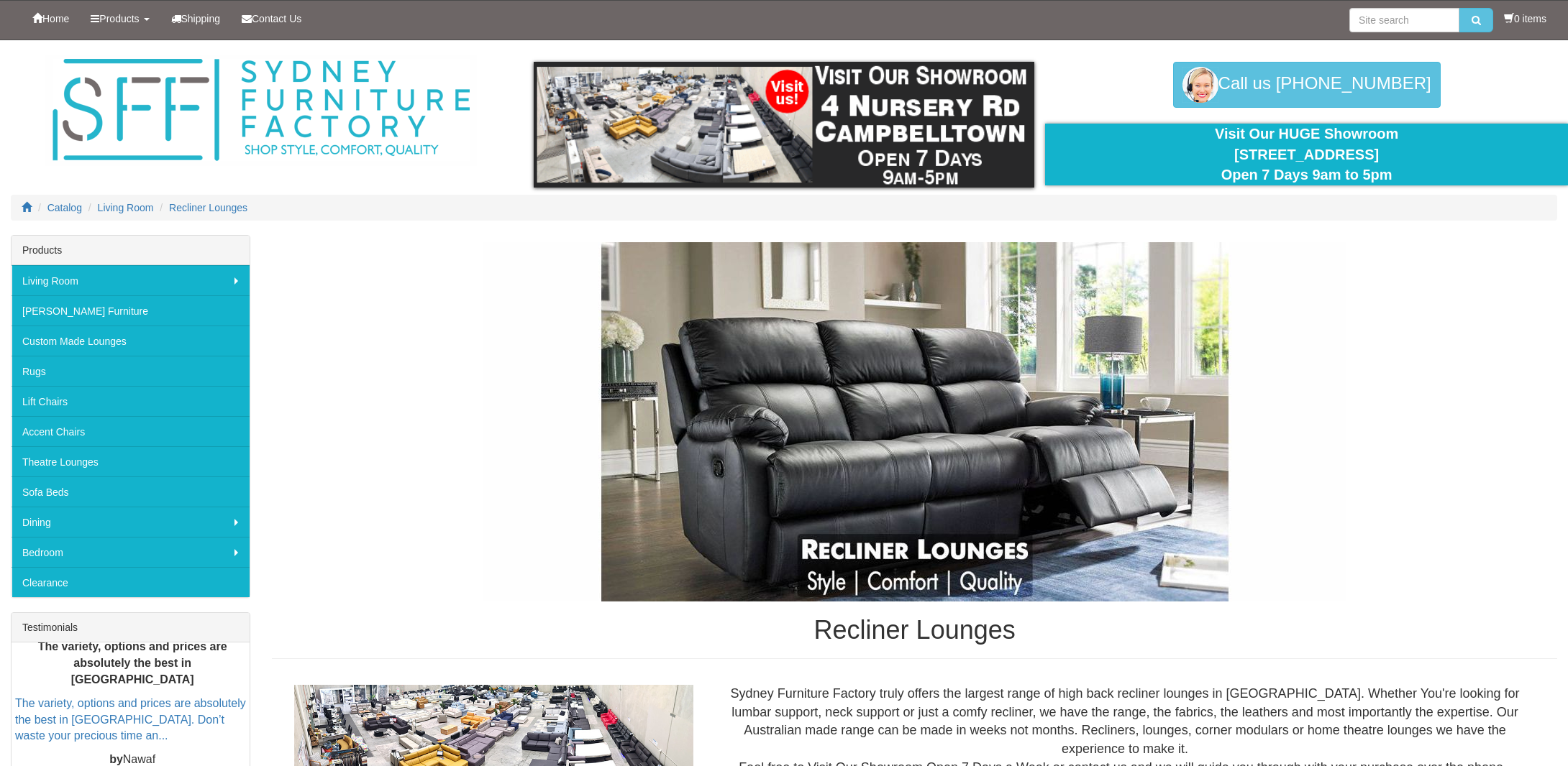
scroll to position [6685, 0]
